Goal: Find contact information: Find contact information

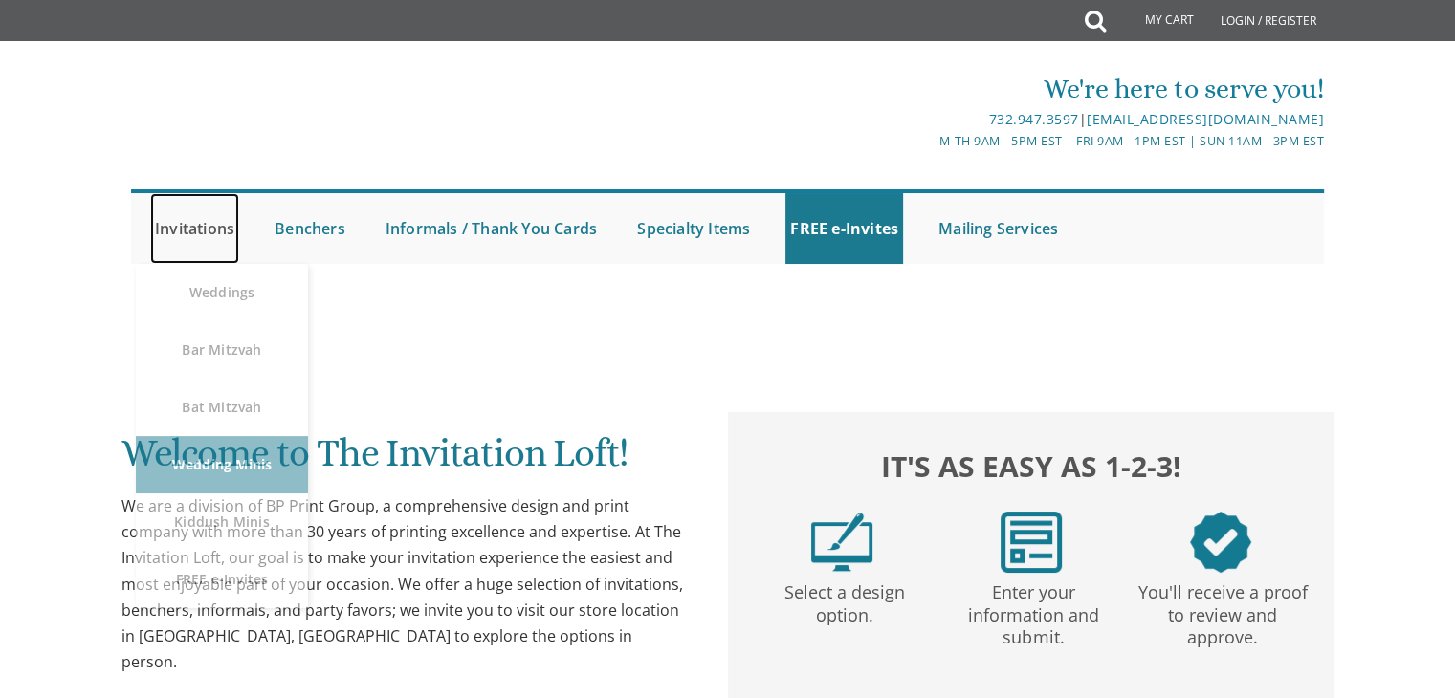
click at [188, 231] on link "Invitations" at bounding box center [194, 228] width 89 height 71
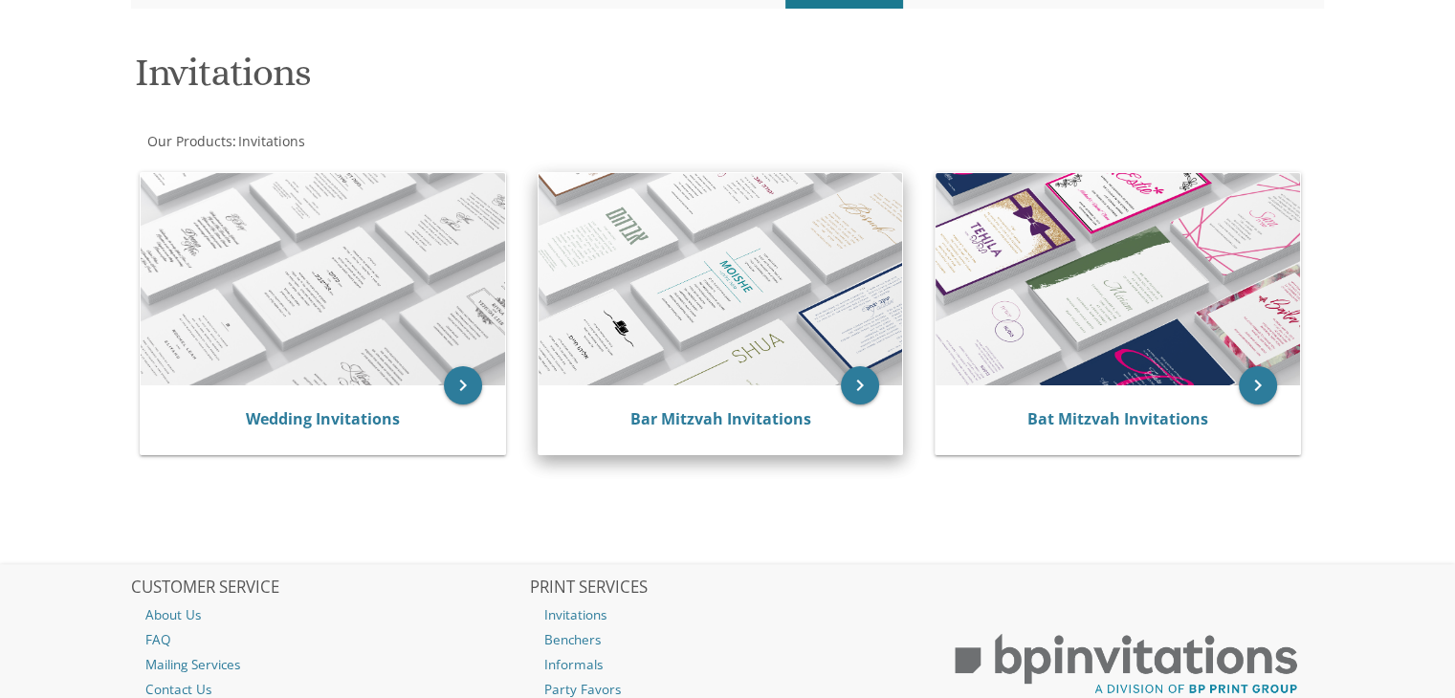
scroll to position [287, 0]
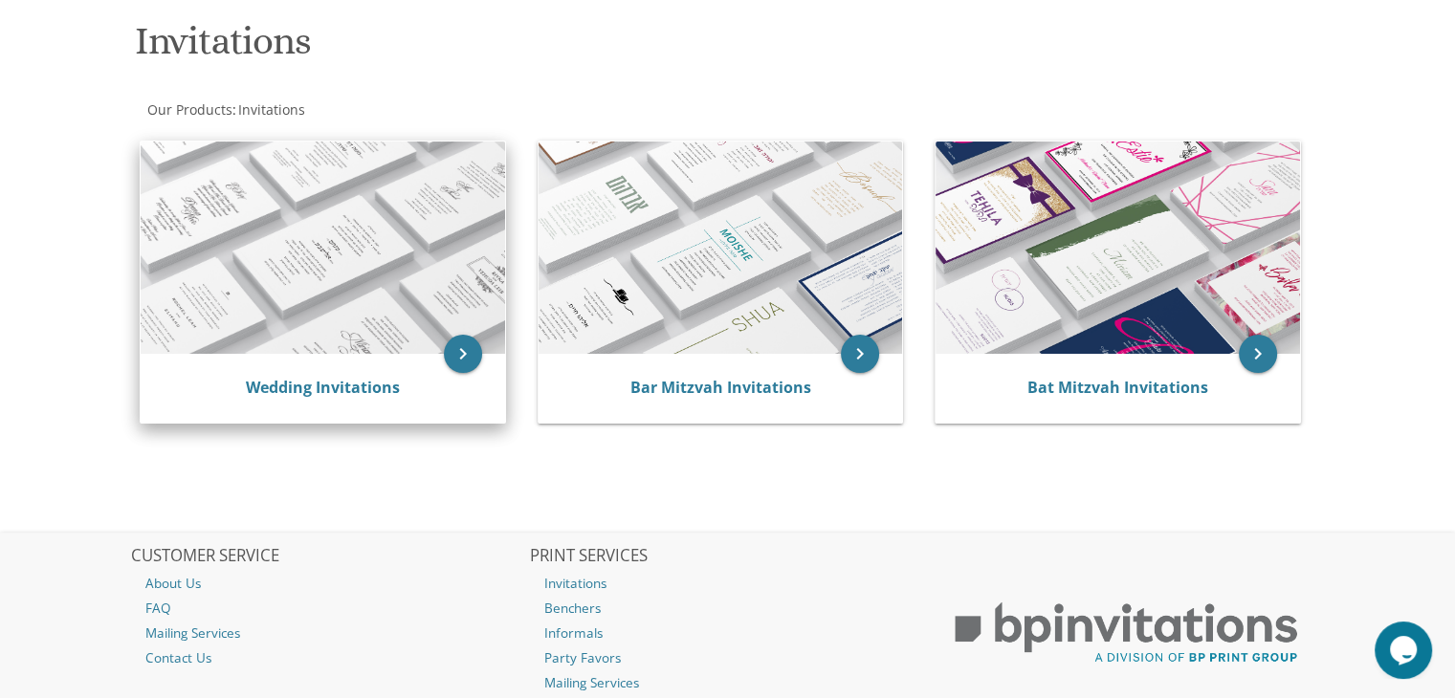
click at [364, 364] on div "Wedding Invitations" at bounding box center [323, 388] width 364 height 69
click at [459, 362] on icon "keyboard_arrow_right" at bounding box center [463, 354] width 38 height 38
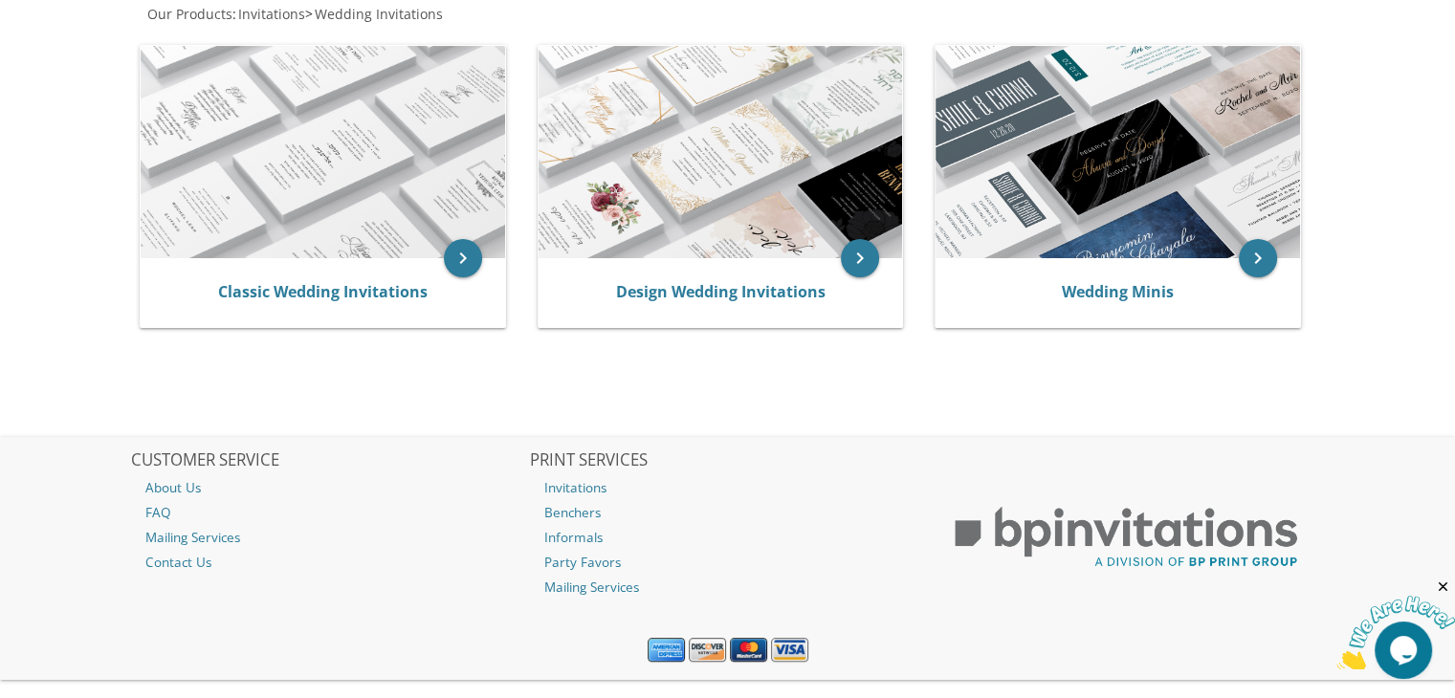
scroll to position [417, 0]
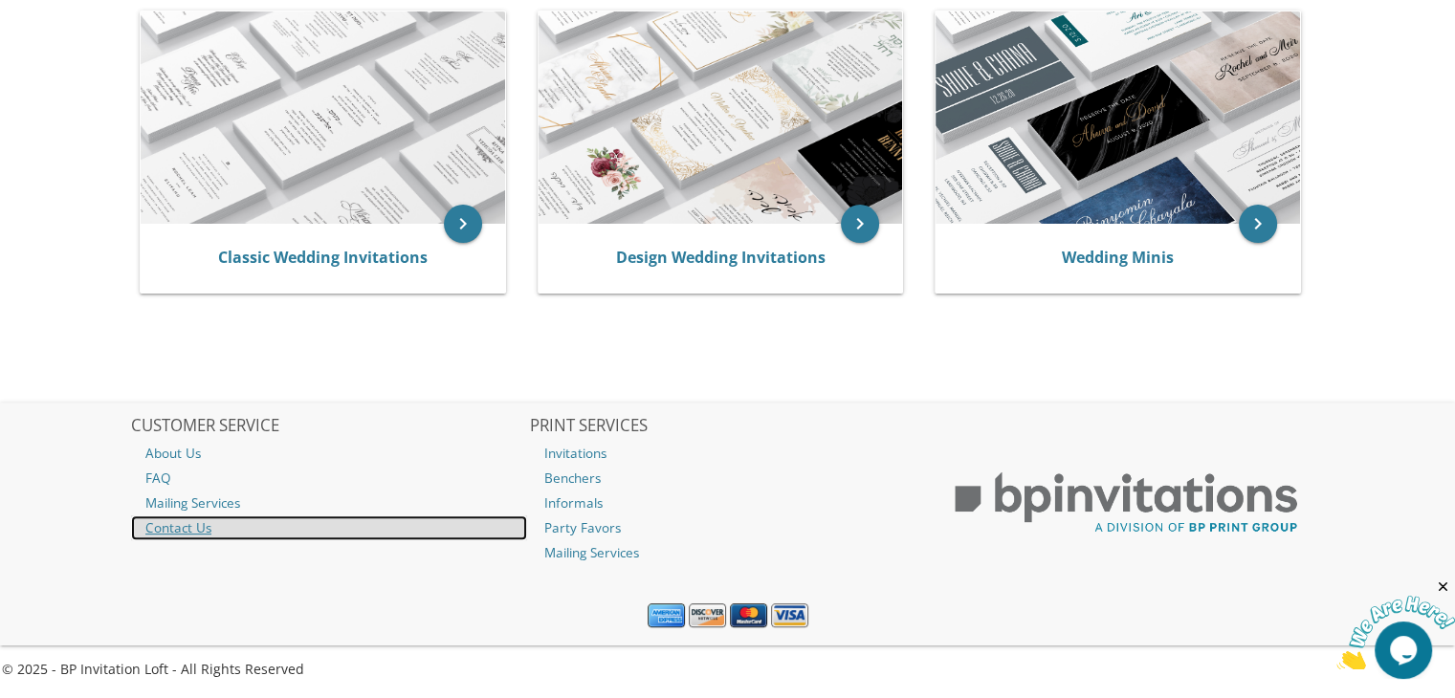
click at [195, 530] on link "Contact Us" at bounding box center [329, 528] width 396 height 25
